Goal: Check status

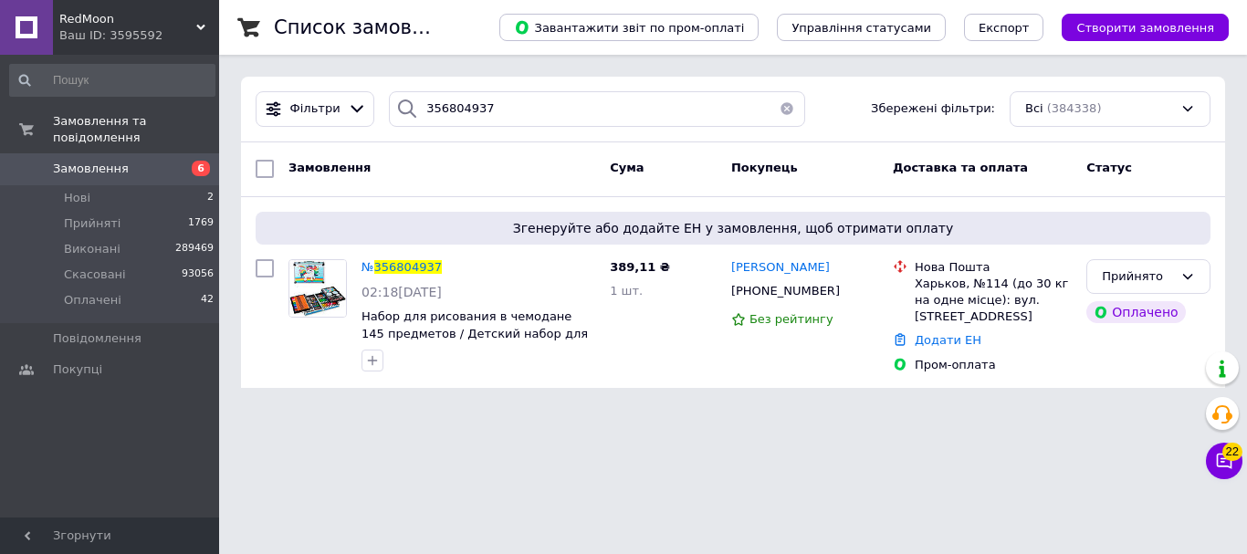
click at [176, 34] on div "Ваш ID: 3595592" at bounding box center [139, 35] width 160 height 16
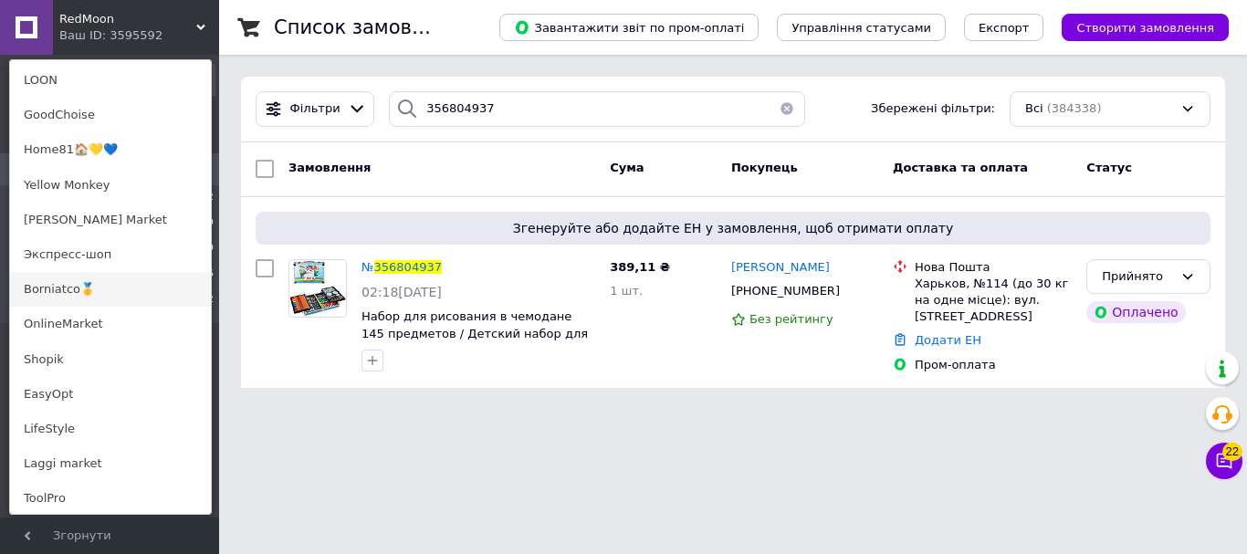
scroll to position [1186, 0]
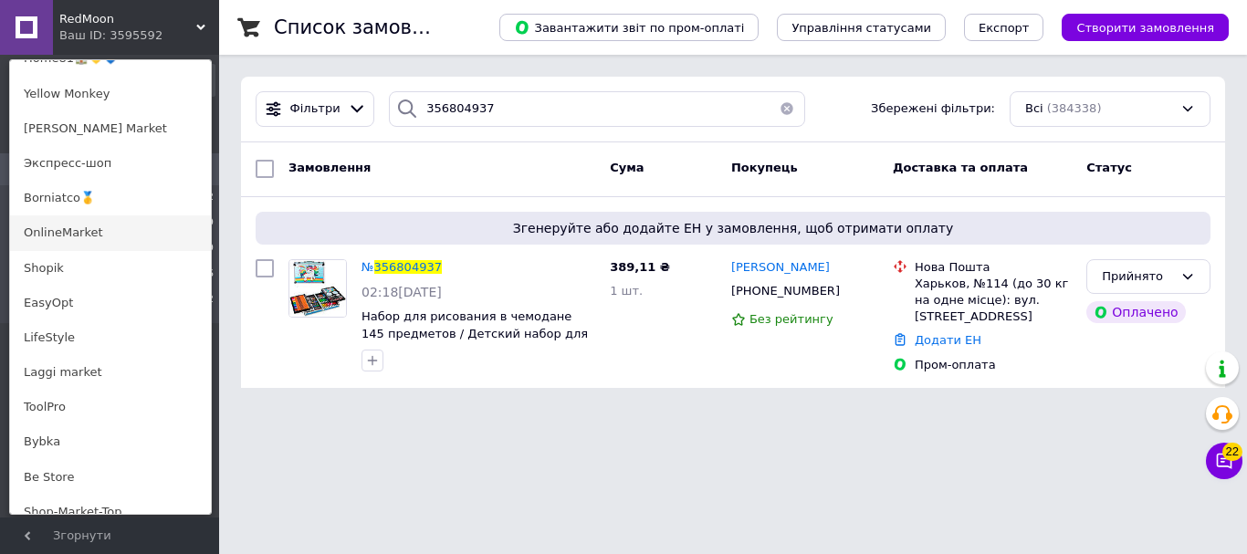
click at [96, 239] on link "OnlineMarket" at bounding box center [110, 232] width 201 height 35
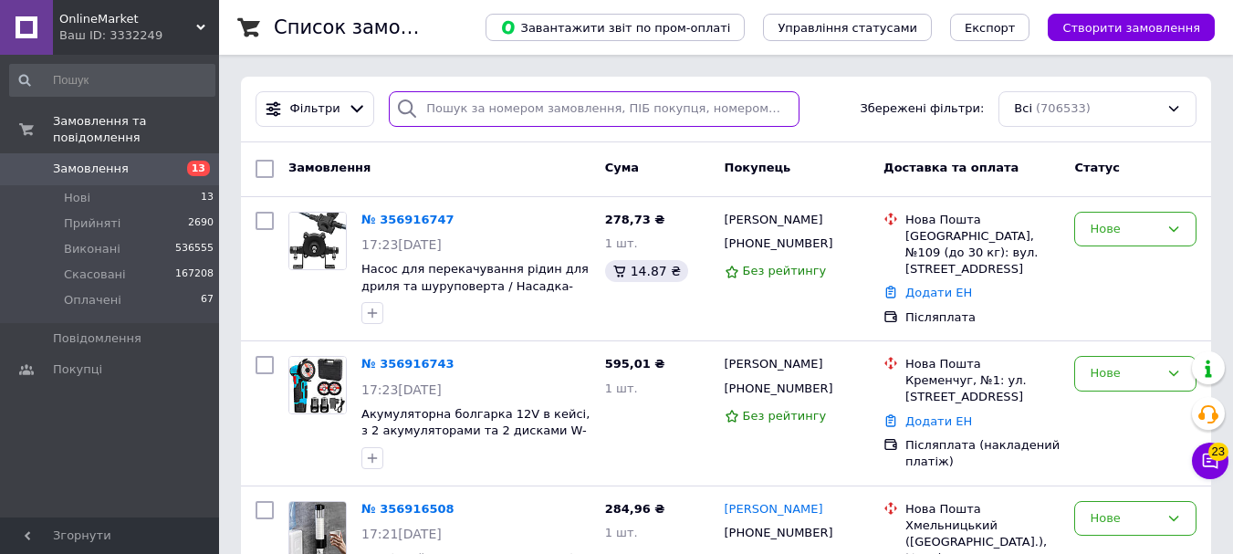
paste input "355463098"
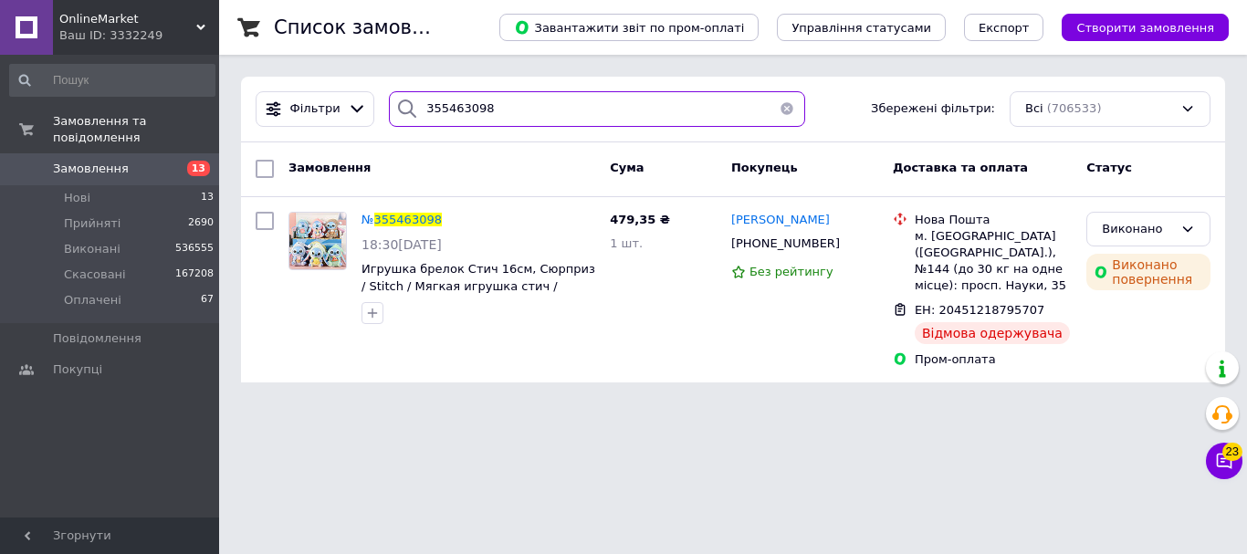
type input "355463098"
